Goal: Information Seeking & Learning: Check status

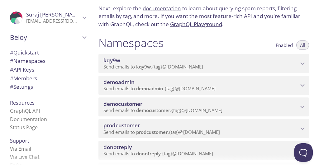
scroll to position [46, 0]
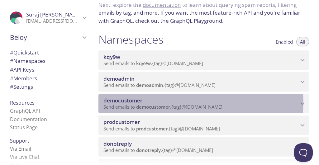
click at [192, 103] on span "democustomer" at bounding box center [201, 100] width 195 height 7
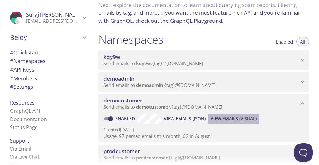
click at [238, 118] on span "View Emails (Visual)" at bounding box center [234, 118] width 46 height 7
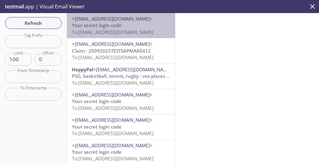
click at [127, 30] on span "To: [EMAIL_ADDRESS][DOMAIN_NAME]" at bounding box center [113, 32] width 82 height 6
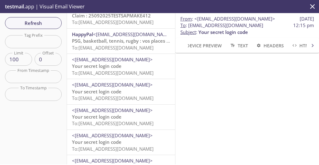
scroll to position [35, 0]
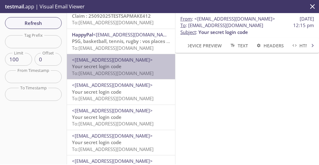
click at [130, 67] on p "Your secret login code To: [EMAIL_ADDRESS][DOMAIN_NAME]" at bounding box center [121, 69] width 98 height 13
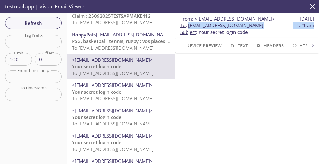
scroll to position [0, 5]
drag, startPoint x: 182, startPoint y: 32, endPoint x: 300, endPoint y: 32, distance: 118.8
click at [264, 29] on span "To : [EMAIL_ADDRESS][DOMAIN_NAME]" at bounding box center [222, 25] width 83 height 7
copy span "[EMAIL_ADDRESS][DOMAIN_NAME]"
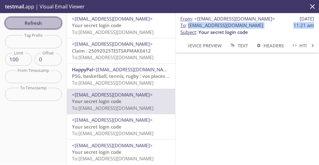
click at [27, 23] on span "Refresh" at bounding box center [33, 23] width 47 height 8
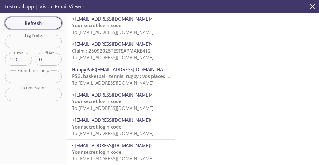
click at [34, 22] on span "Refresh" at bounding box center [33, 23] width 47 height 8
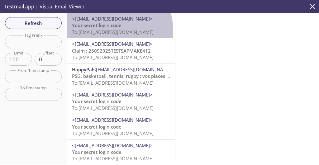
click at [107, 31] on span "To: [EMAIL_ADDRESS][DOMAIN_NAME]" at bounding box center [113, 32] width 82 height 6
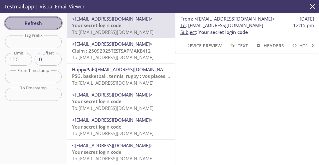
click at [30, 25] on span "Refresh" at bounding box center [33, 23] width 47 height 8
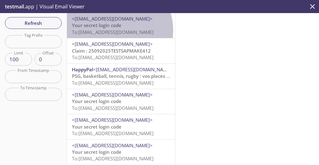
click at [112, 31] on span "To: [EMAIL_ADDRESS][DOMAIN_NAME]" at bounding box center [113, 32] width 82 height 6
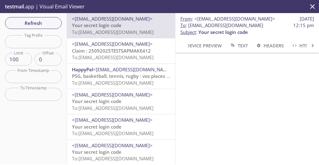
scroll to position [30, 0]
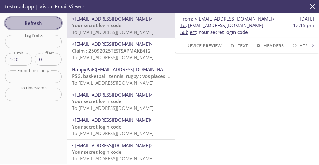
click at [38, 24] on span "Refresh" at bounding box center [33, 23] width 47 height 8
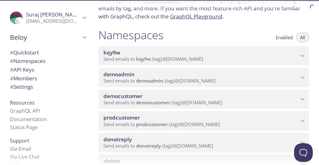
scroll to position [51, 0]
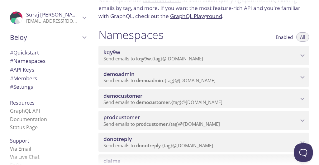
click at [248, 102] on p "Send emails to democustomer . {tag} @inbox.testmail.app" at bounding box center [201, 103] width 195 height 6
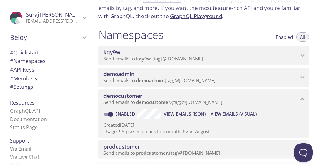
scroll to position [65, 0]
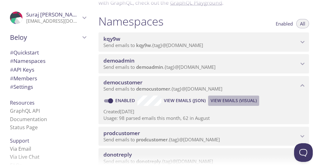
click at [245, 101] on span "View Emails (Visual)" at bounding box center [234, 100] width 46 height 7
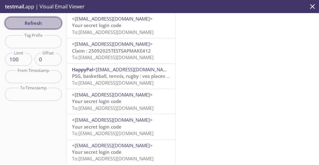
click at [43, 20] on span "Refresh" at bounding box center [33, 23] width 47 height 8
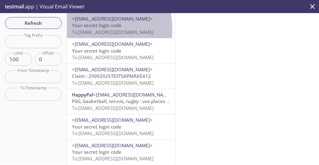
click at [85, 29] on span "To: democustomer.sapphire0804202502@inbox.testmail.app" at bounding box center [113, 32] width 82 height 6
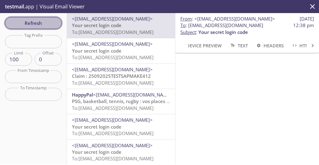
click at [42, 22] on span "Refresh" at bounding box center [33, 23] width 47 height 8
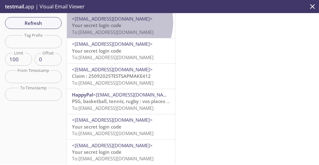
click at [119, 22] on span "Your secret login code" at bounding box center [97, 25] width 50 height 6
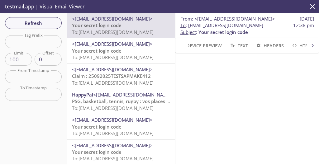
scroll to position [95, 0]
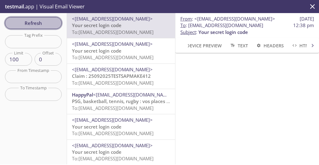
click at [48, 20] on span "Refresh" at bounding box center [33, 23] width 47 height 8
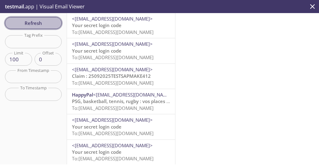
click at [44, 22] on span "Refresh" at bounding box center [33, 23] width 47 height 8
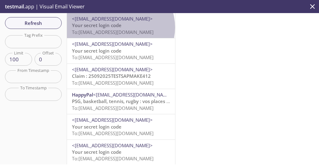
click at [120, 27] on span "Your secret login code" at bounding box center [97, 25] width 50 height 6
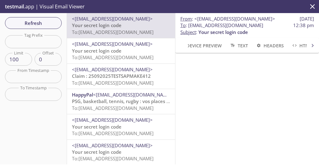
scroll to position [90, 0]
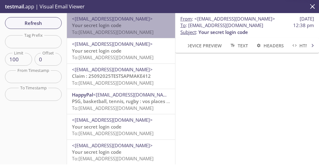
click at [123, 25] on p "Your secret login code To: [EMAIL_ADDRESS][DOMAIN_NAME]" at bounding box center [121, 28] width 98 height 13
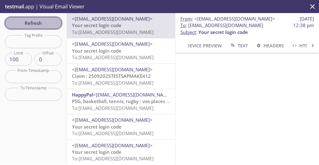
click at [41, 26] on span "Refresh" at bounding box center [33, 23] width 47 height 8
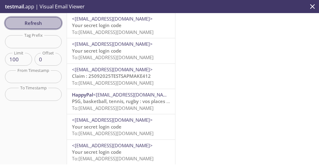
click at [49, 22] on span "Refresh" at bounding box center [33, 23] width 47 height 8
click at [37, 27] on span "Refresh" at bounding box center [33, 23] width 47 height 8
click at [41, 18] on button "Refresh" at bounding box center [33, 23] width 57 height 12
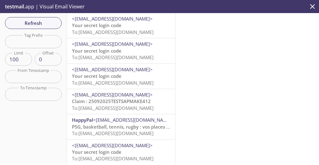
click at [125, 27] on p "Your secret login code To: [EMAIL_ADDRESS][DOMAIN_NAME]" at bounding box center [121, 28] width 98 height 13
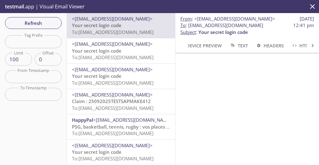
scroll to position [61, 0]
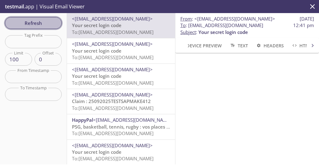
click at [50, 20] on span "Refresh" at bounding box center [33, 23] width 47 height 8
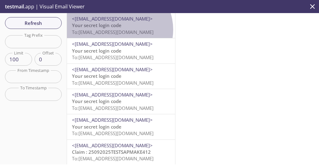
click at [119, 30] on span "To: [EMAIL_ADDRESS][DOMAIN_NAME]" at bounding box center [113, 32] width 82 height 6
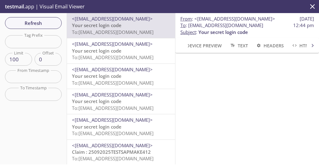
scroll to position [51, 0]
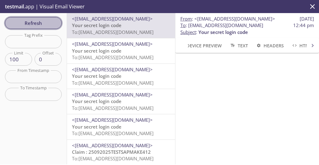
click at [21, 24] on span "Refresh" at bounding box center [33, 23] width 47 height 8
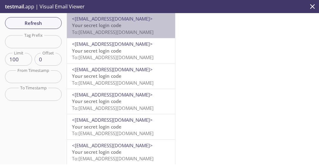
click at [129, 34] on span "To: [EMAIL_ADDRESS][DOMAIN_NAME]" at bounding box center [113, 32] width 82 height 6
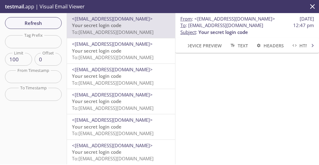
scroll to position [44, 0]
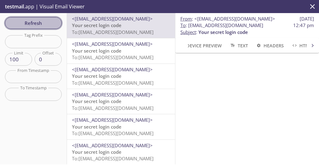
click at [46, 22] on span "Refresh" at bounding box center [33, 23] width 47 height 8
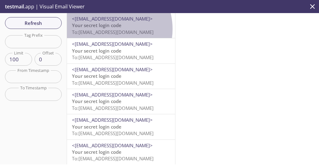
click at [106, 29] on span "To: [EMAIL_ADDRESS][DOMAIN_NAME]" at bounding box center [113, 32] width 82 height 6
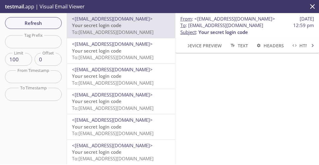
scroll to position [65, 0]
